Goal: Task Accomplishment & Management: Complete application form

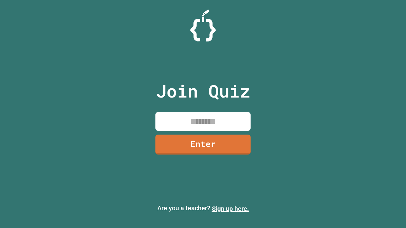
click at [230, 209] on link "Sign up here." at bounding box center [230, 209] width 37 height 8
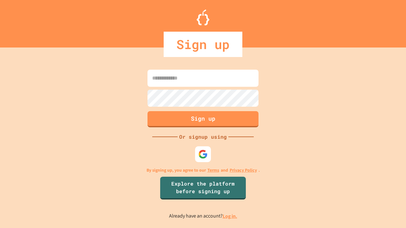
click at [230, 216] on link "Log in." at bounding box center [229, 216] width 15 height 7
